Goal: Task Accomplishment & Management: Complete application form

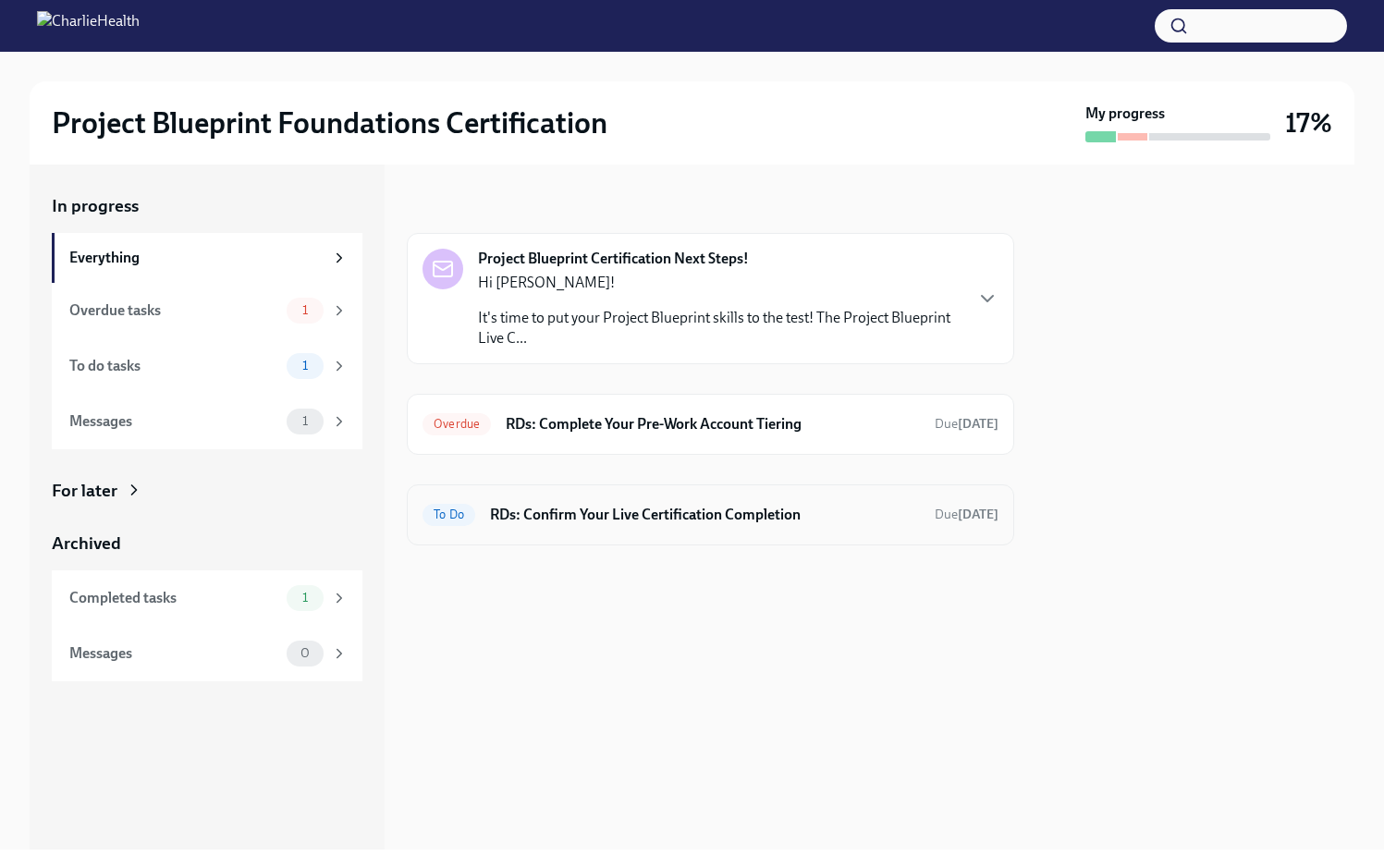
click at [633, 528] on div "To Do RDs: Confirm Your Live Certification Completion Due [DATE]" at bounding box center [711, 515] width 576 height 30
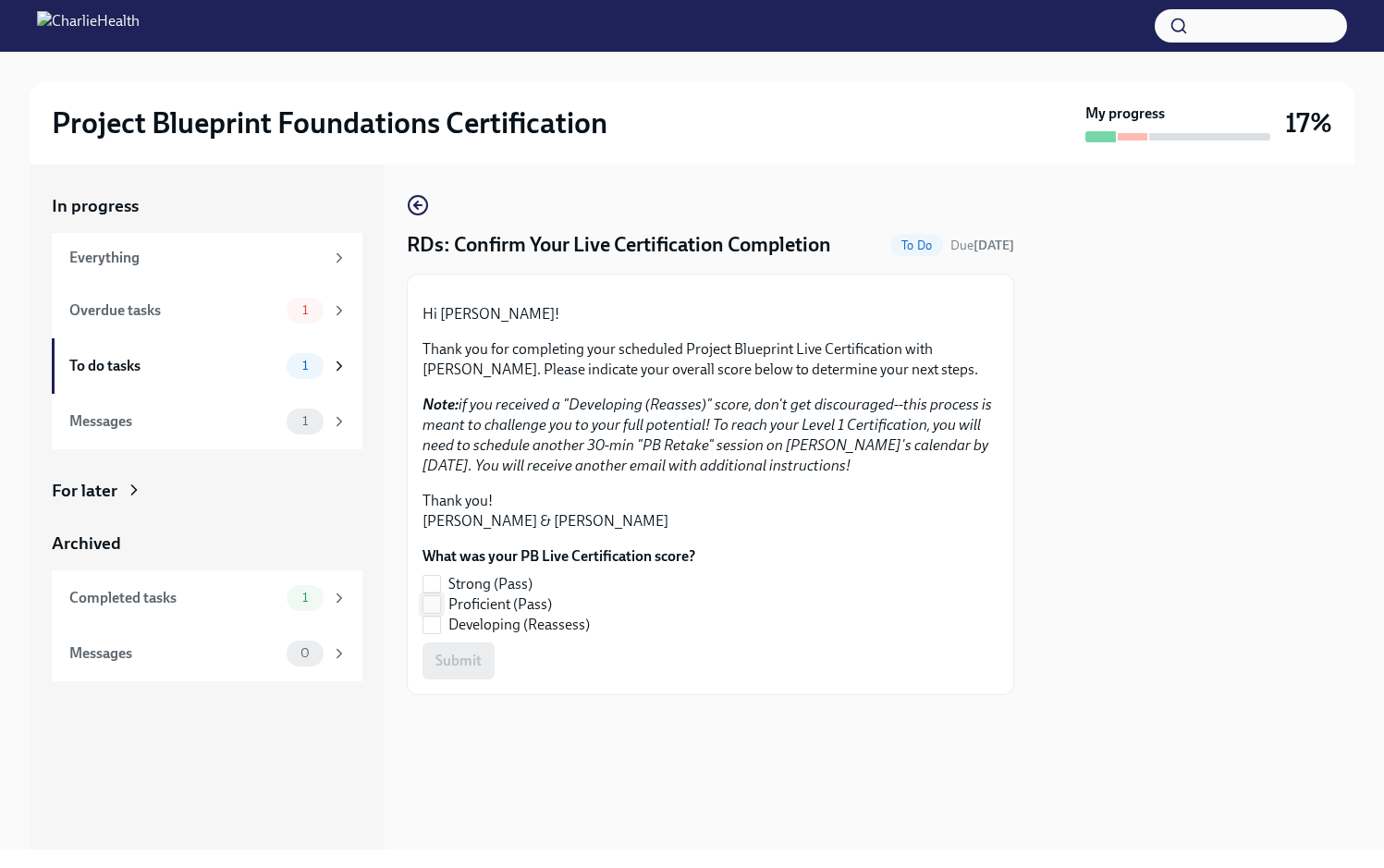
click at [435, 613] on input "Proficient (Pass)" at bounding box center [432, 604] width 17 height 17
click at [448, 670] on span "Submit" at bounding box center [459, 661] width 46 height 19
checkbox input "false"
click at [328, 312] on div "1" at bounding box center [316, 311] width 61 height 26
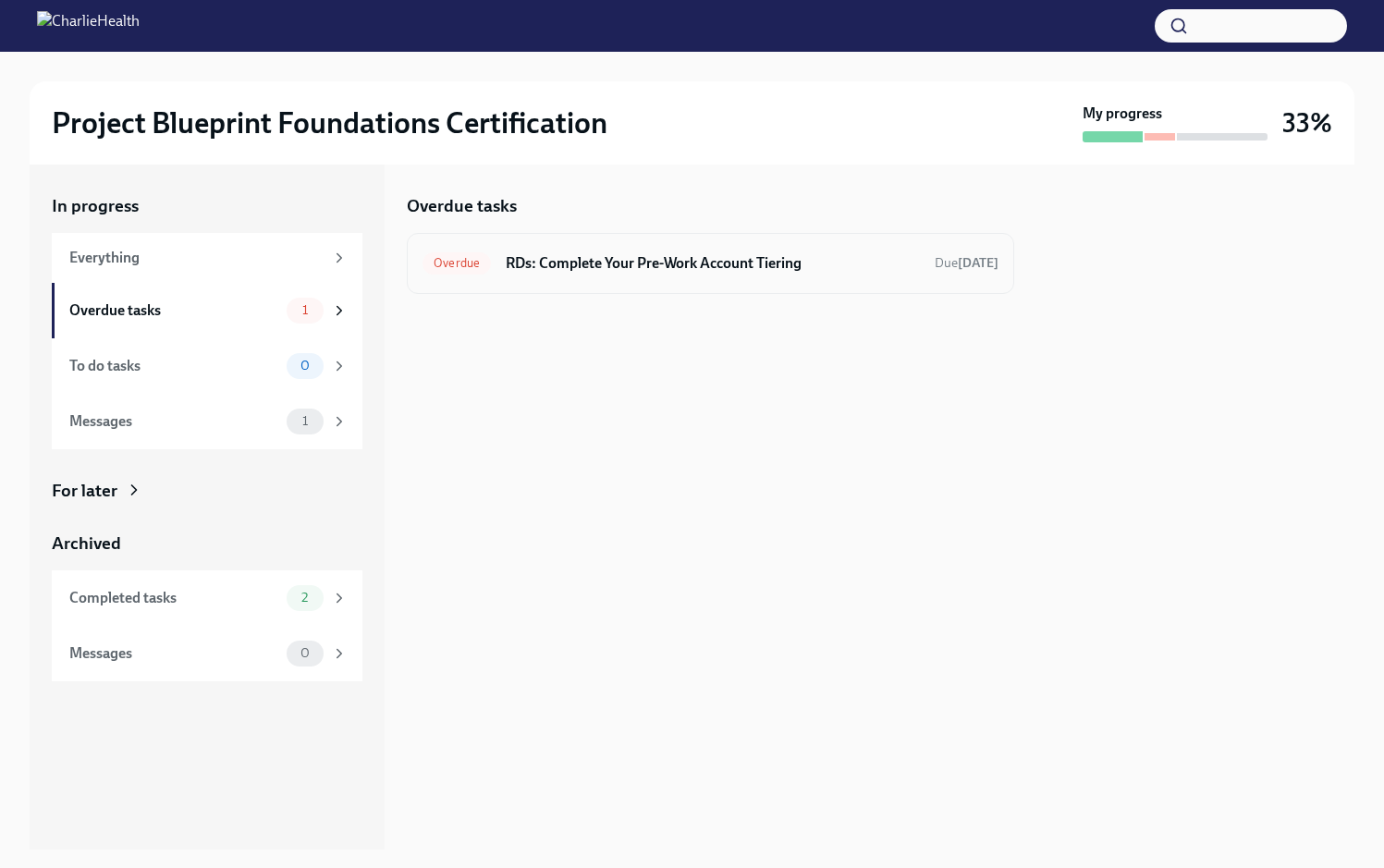
click at [879, 263] on h6 "RDs: Complete Your Pre-Work Account Tiering" at bounding box center [712, 263] width 414 height 20
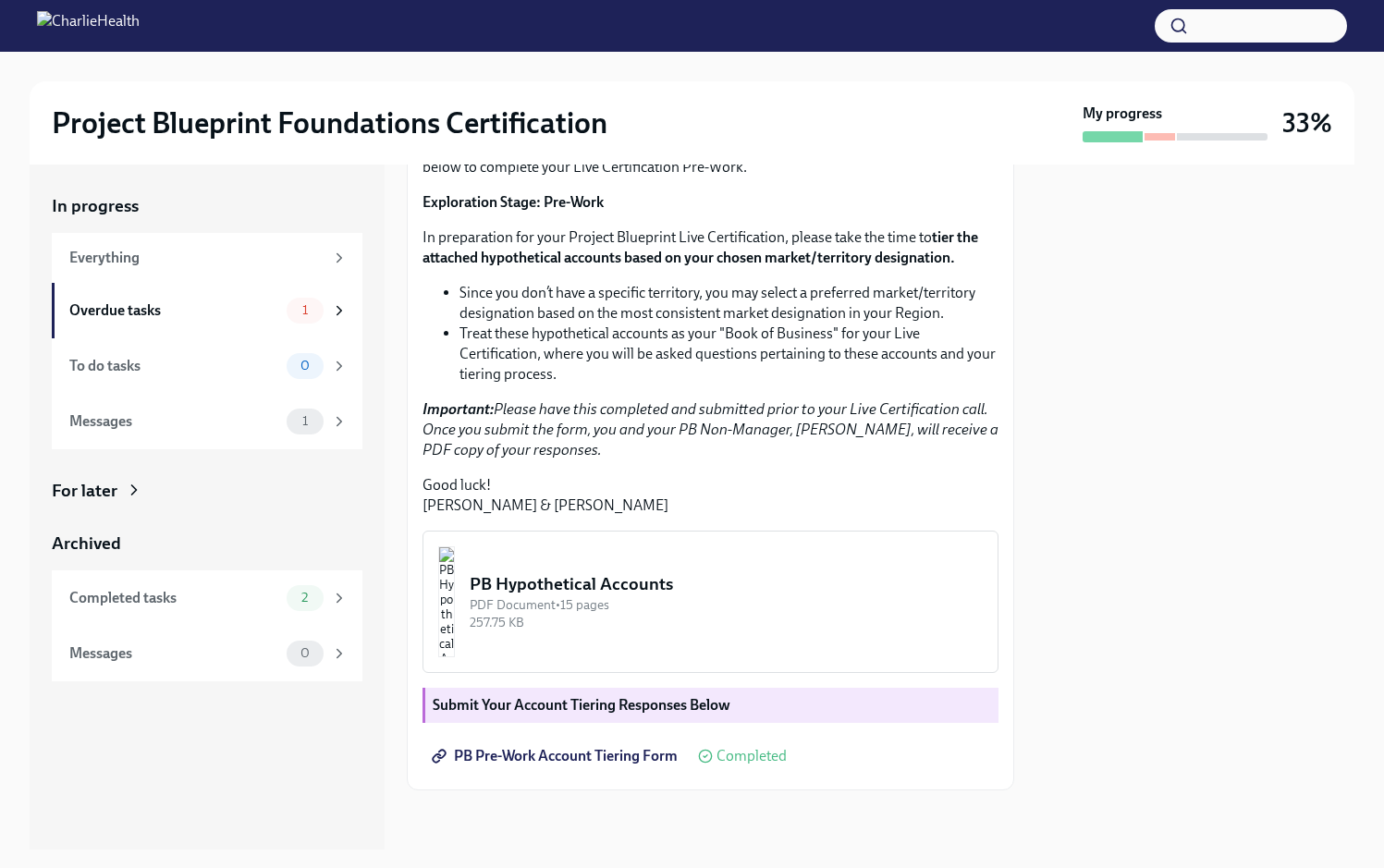
scroll to position [342, 0]
click at [613, 764] on span "PB Pre-Work Account Tiering Form" at bounding box center [556, 755] width 242 height 19
